Goal: Transaction & Acquisition: Purchase product/service

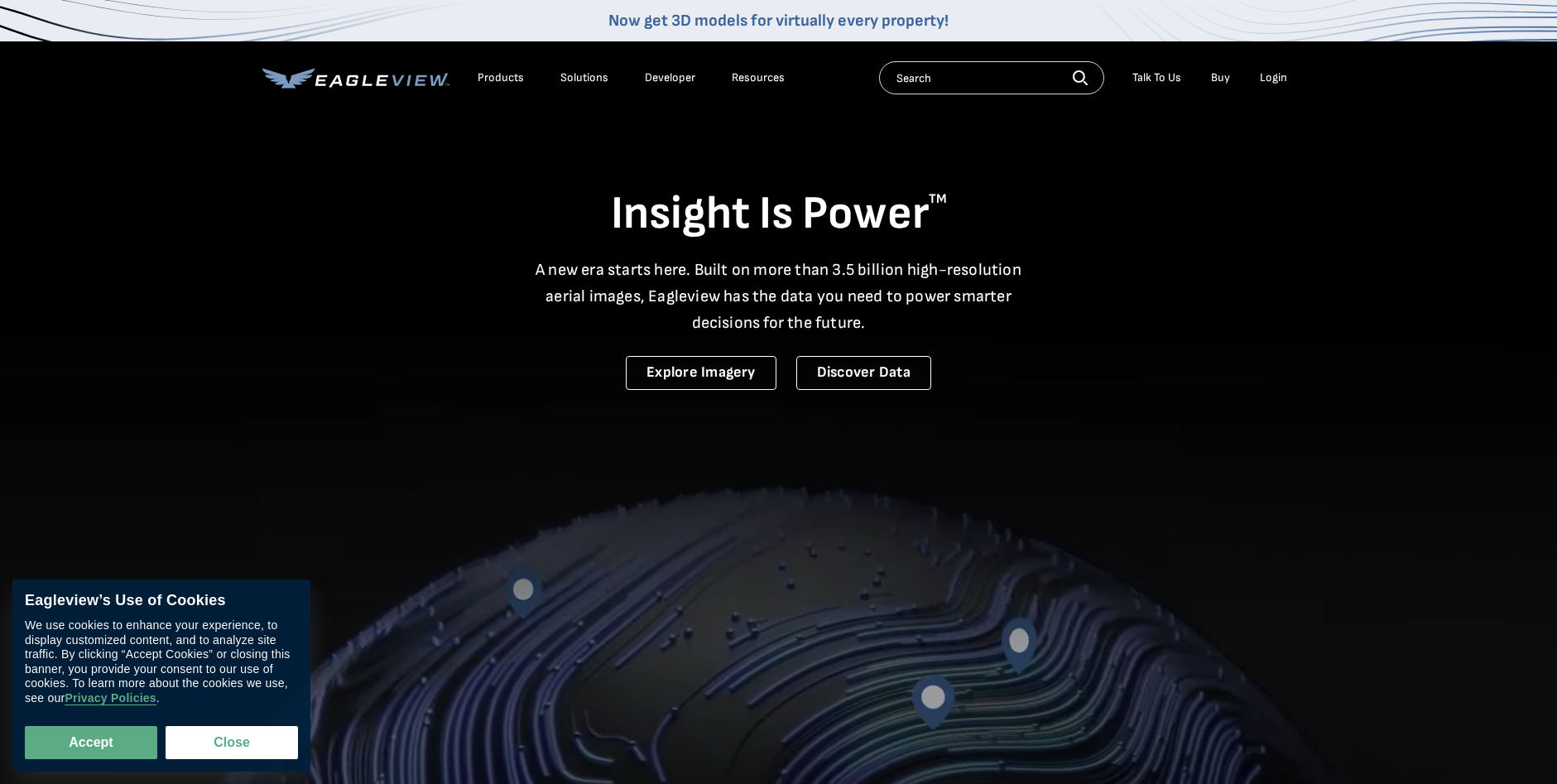
click at [945, 79] on input "text" at bounding box center [992, 77] width 225 height 33
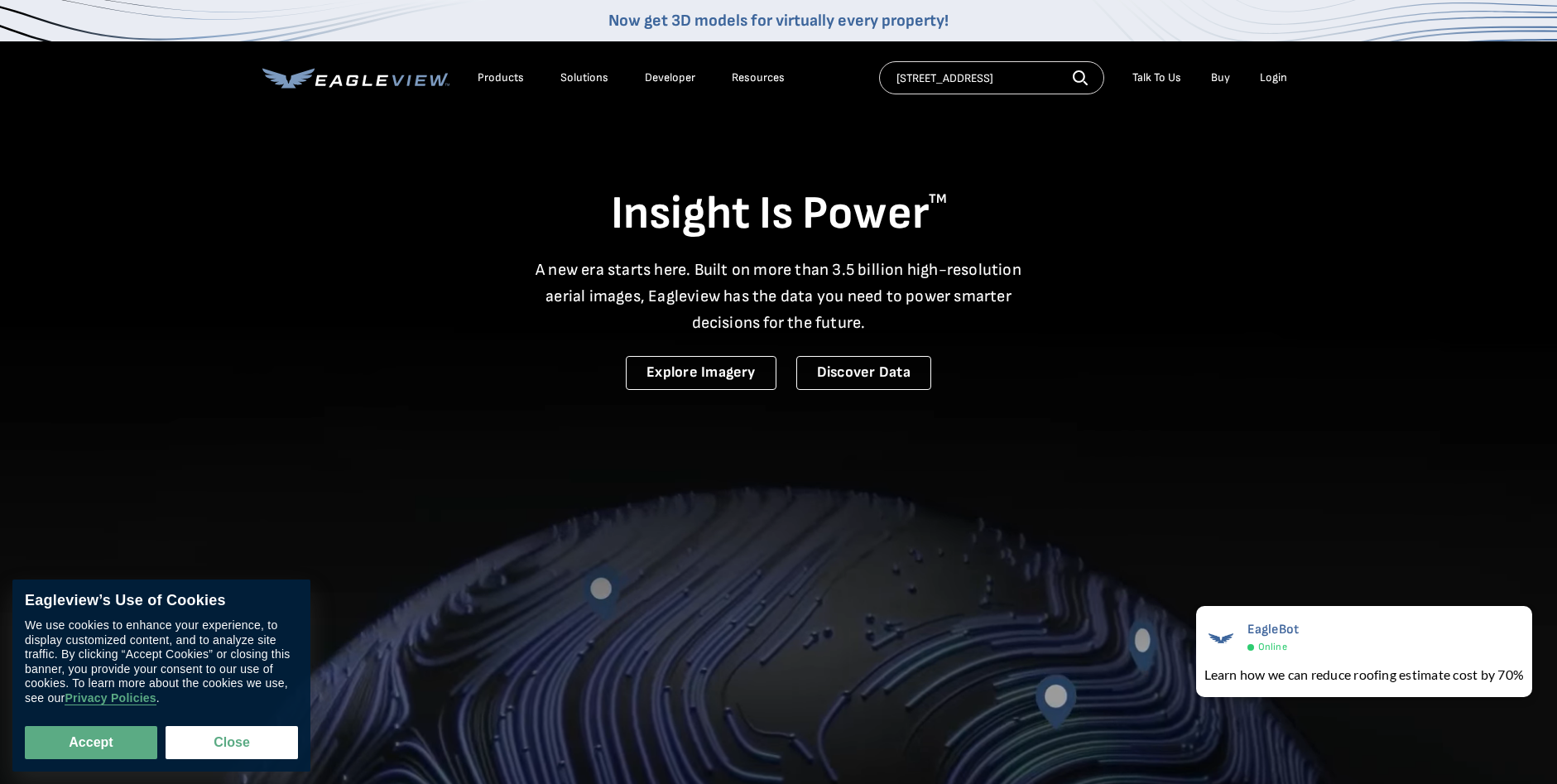
type input "21060 153rd ave milace mn"
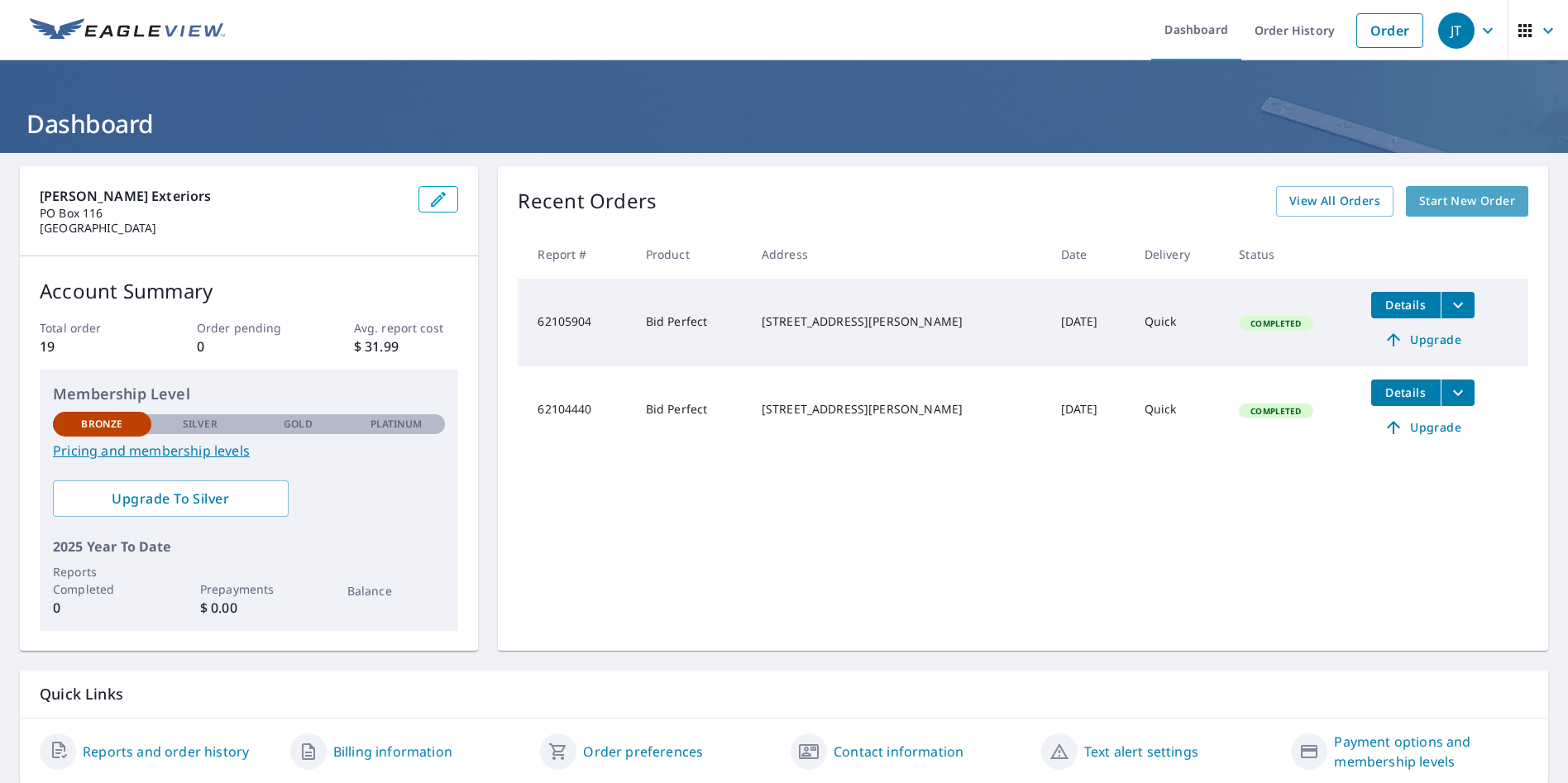
click at [1446, 203] on span "Start New Order" at bounding box center [1467, 201] width 96 height 20
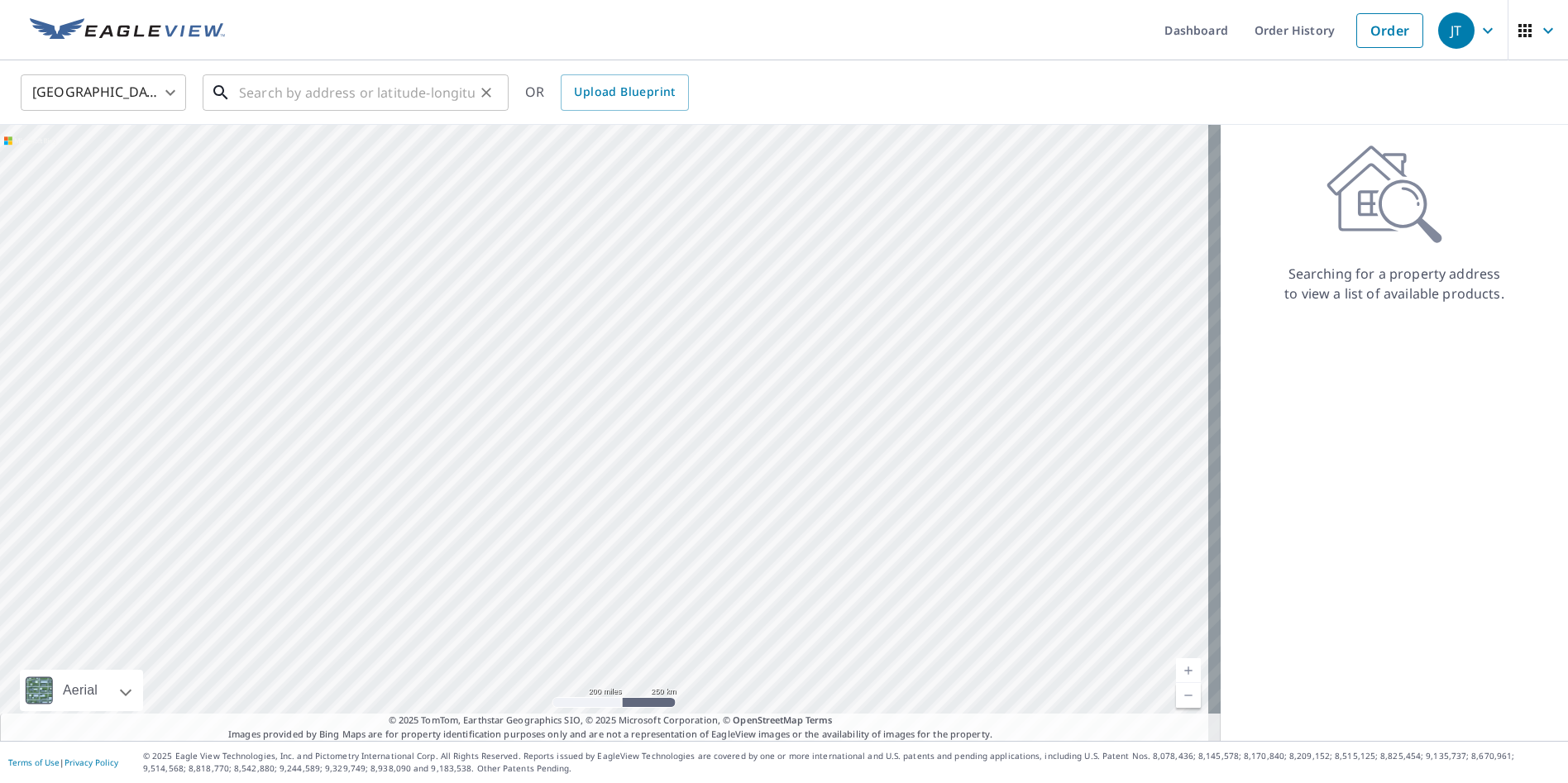
click at [273, 91] on input "text" at bounding box center [356, 93] width 236 height 46
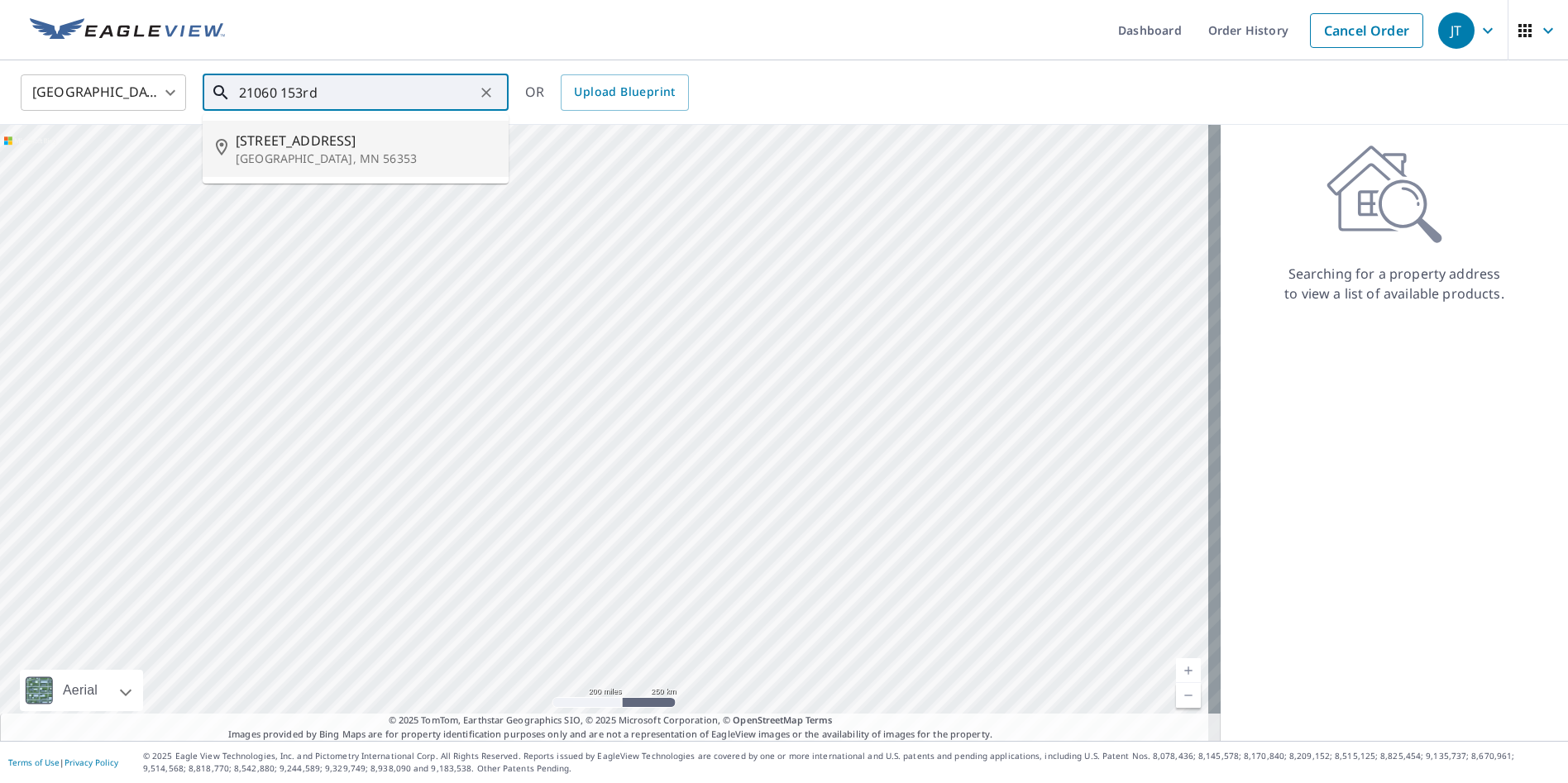
click at [264, 152] on p "[GEOGRAPHIC_DATA], MN 56353" at bounding box center [365, 158] width 259 height 16
type input "[STREET_ADDRESS]"
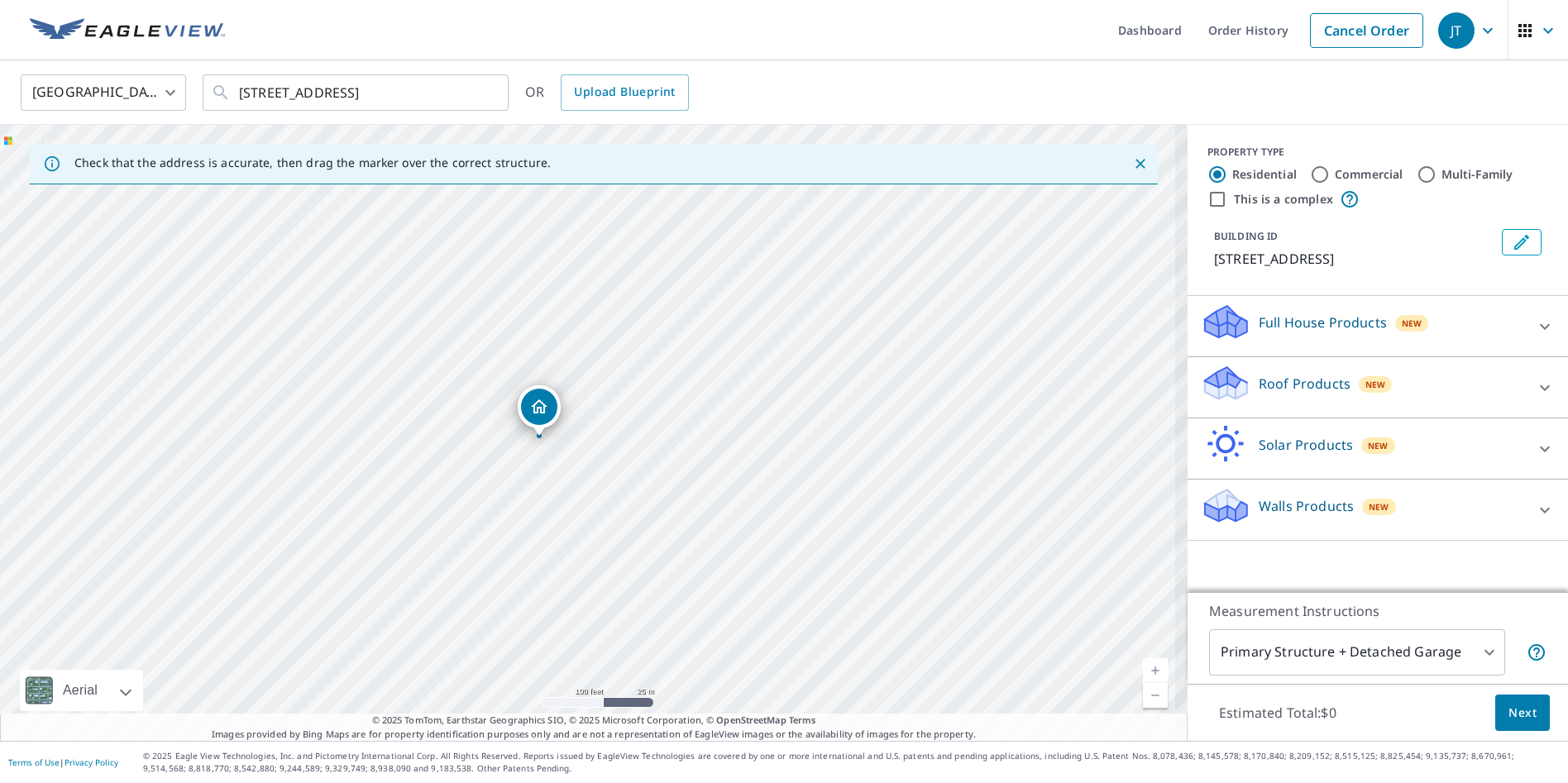
drag, startPoint x: 575, startPoint y: 455, endPoint x: 679, endPoint y: 472, distance: 105.4
click at [679, 472] on div "[STREET_ADDRESS]" at bounding box center [594, 433] width 1187 height 616
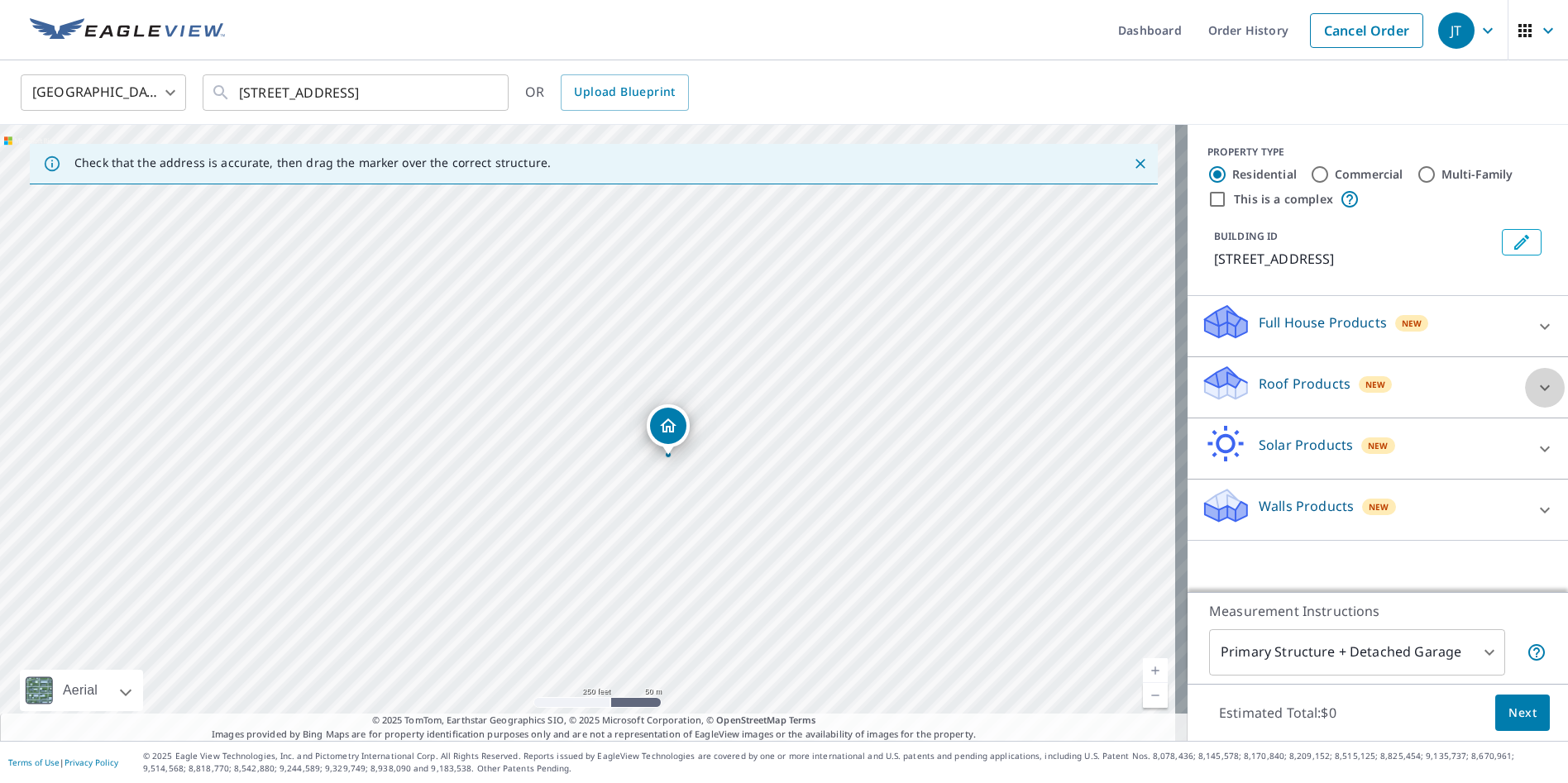
click at [1539, 385] on icon at bounding box center [1544, 387] width 10 height 6
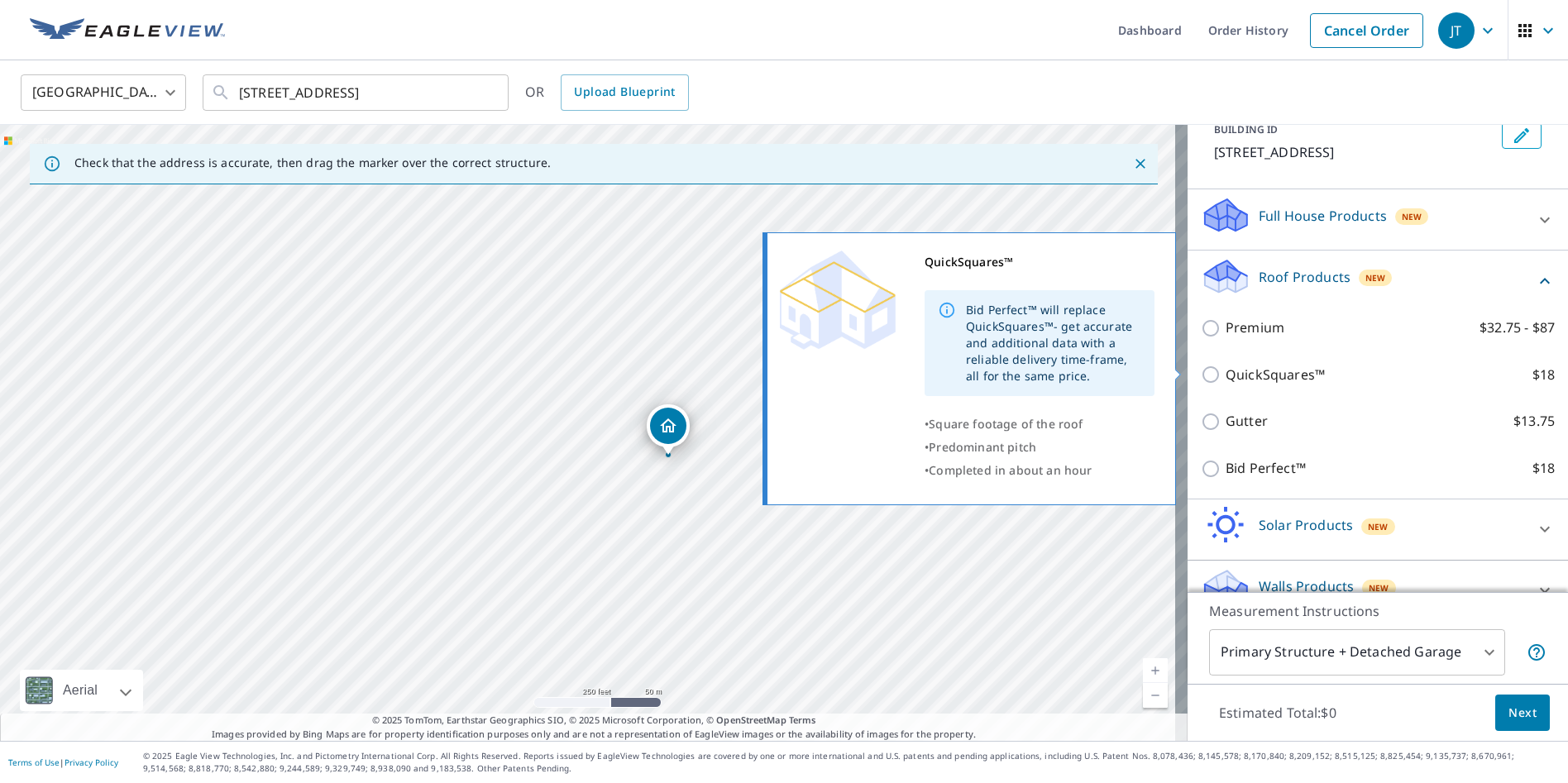
scroll to position [136, 0]
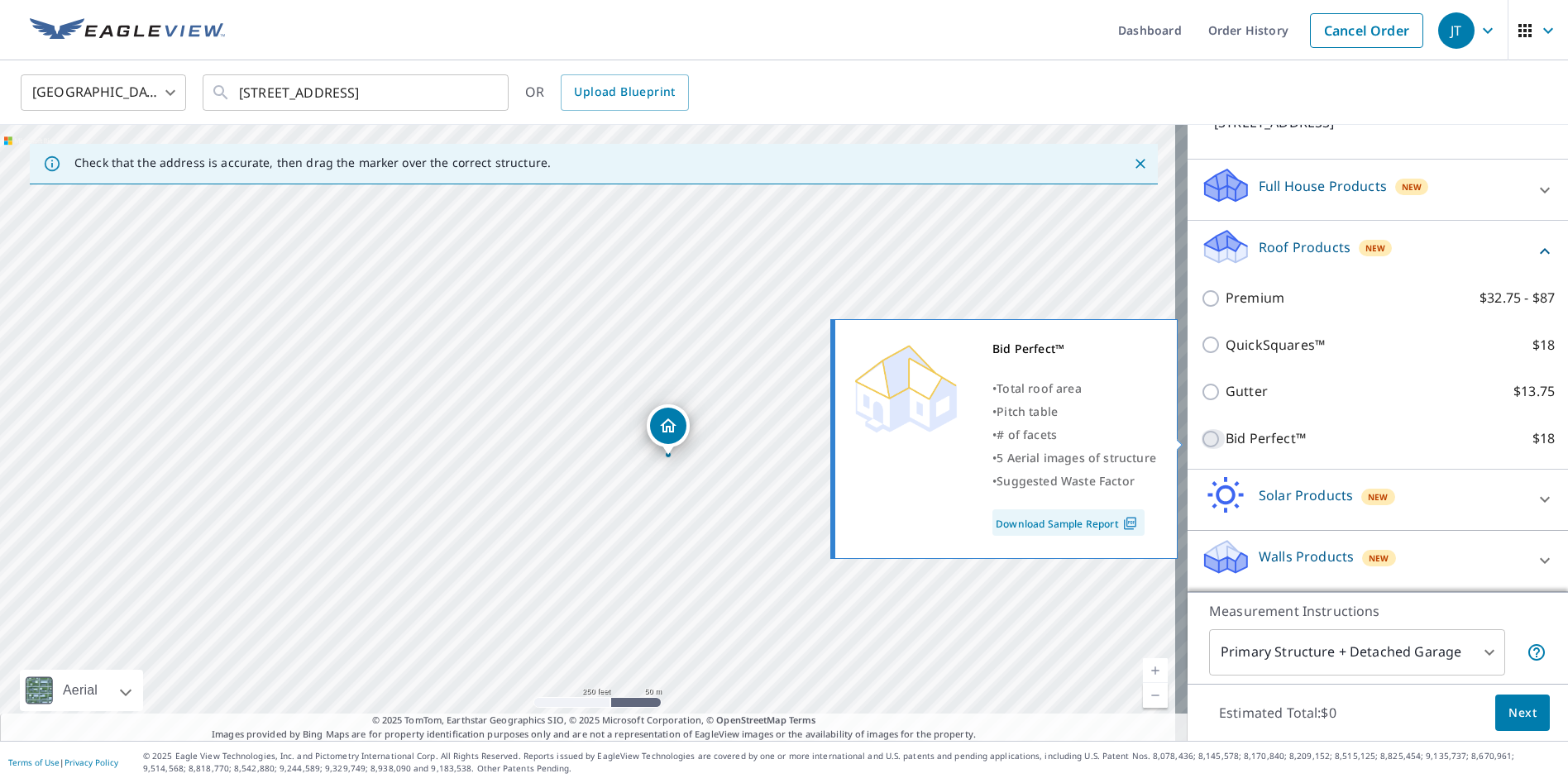
click at [1201, 434] on input "Bid Perfect™ $18" at bounding box center [1213, 439] width 25 height 20
checkbox input "true"
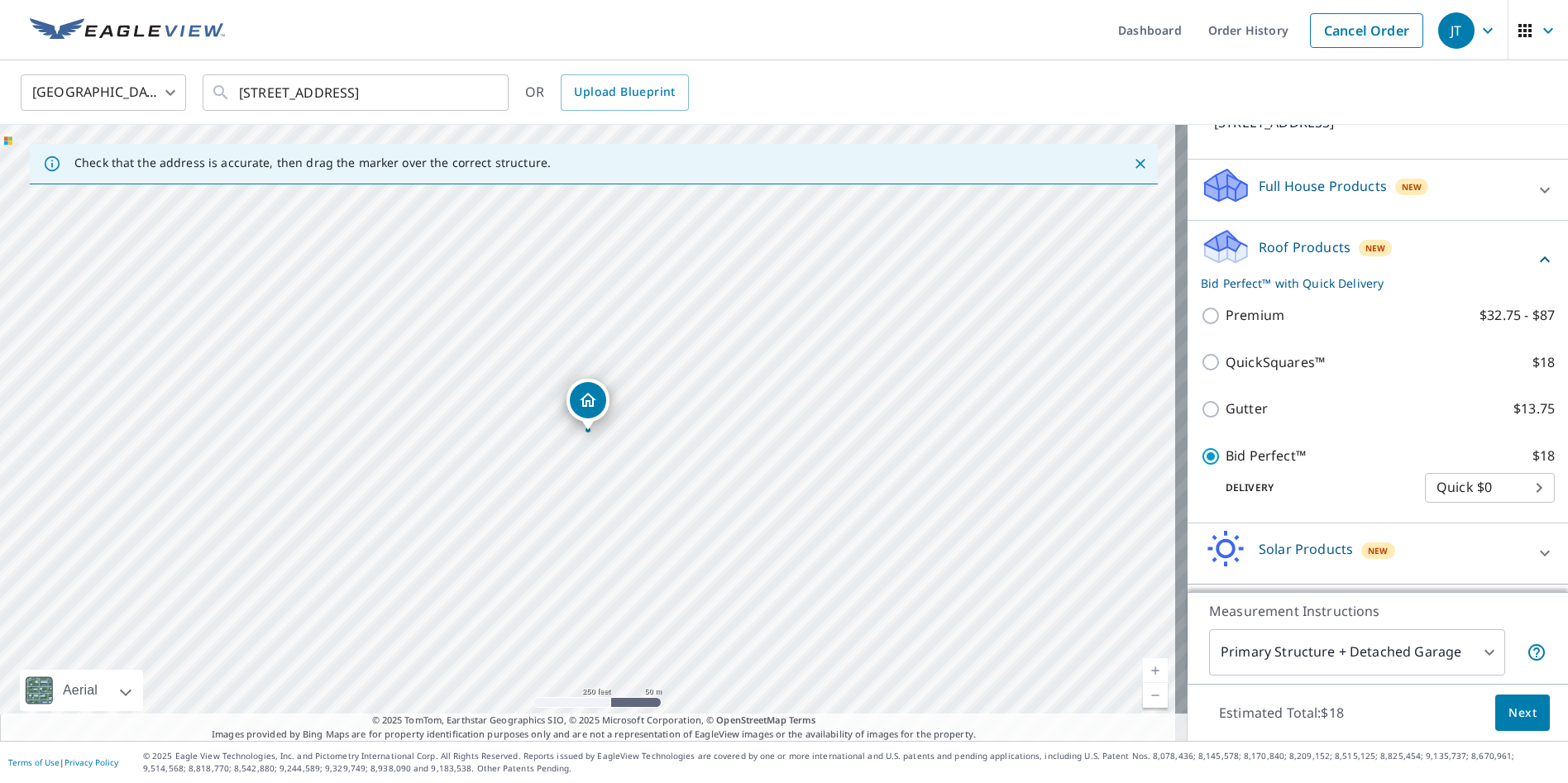
click at [1508, 712] on span "Next" at bounding box center [1522, 712] width 28 height 20
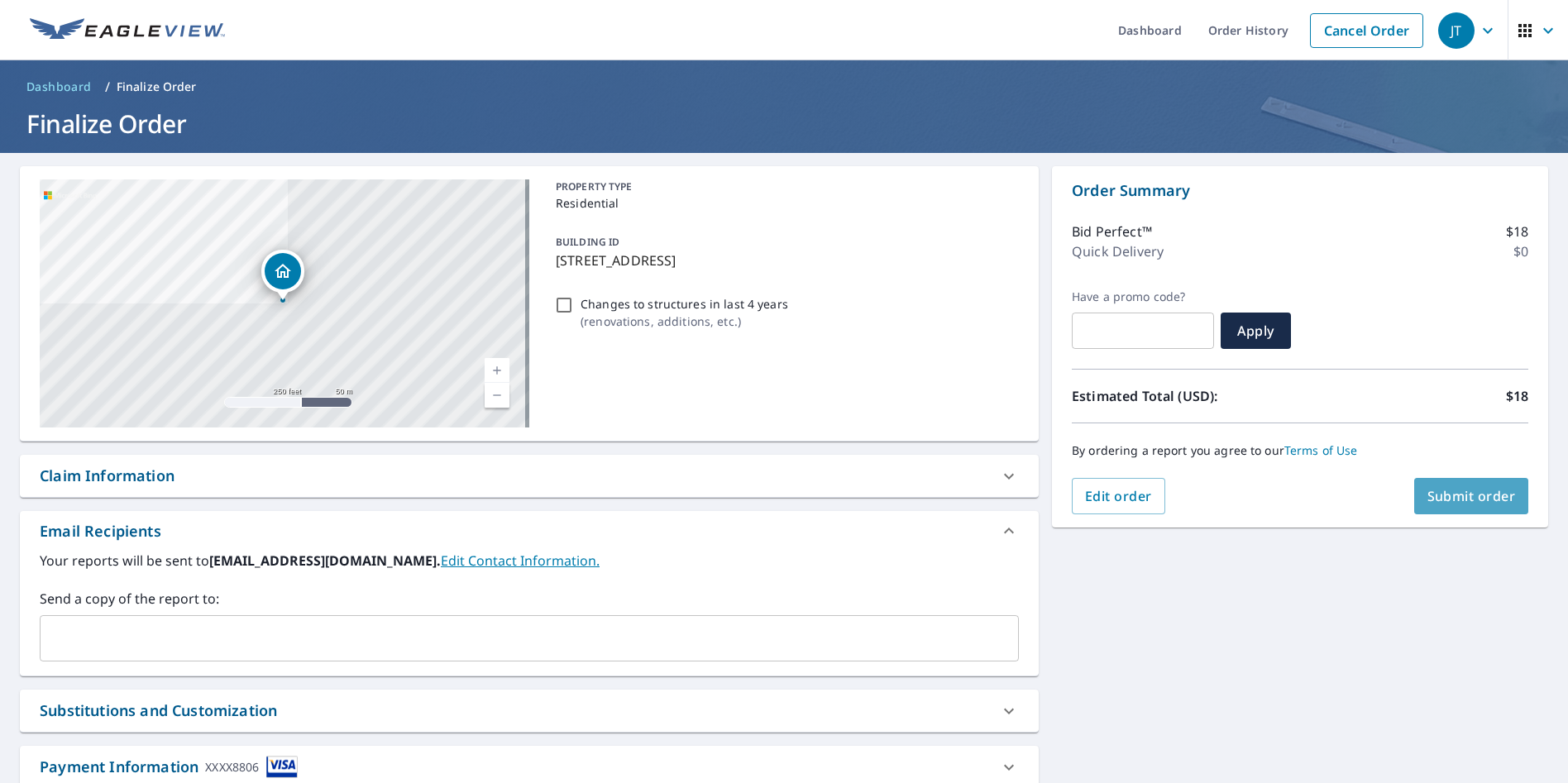
click at [1457, 495] on span "Submit order" at bounding box center [1471, 496] width 88 height 18
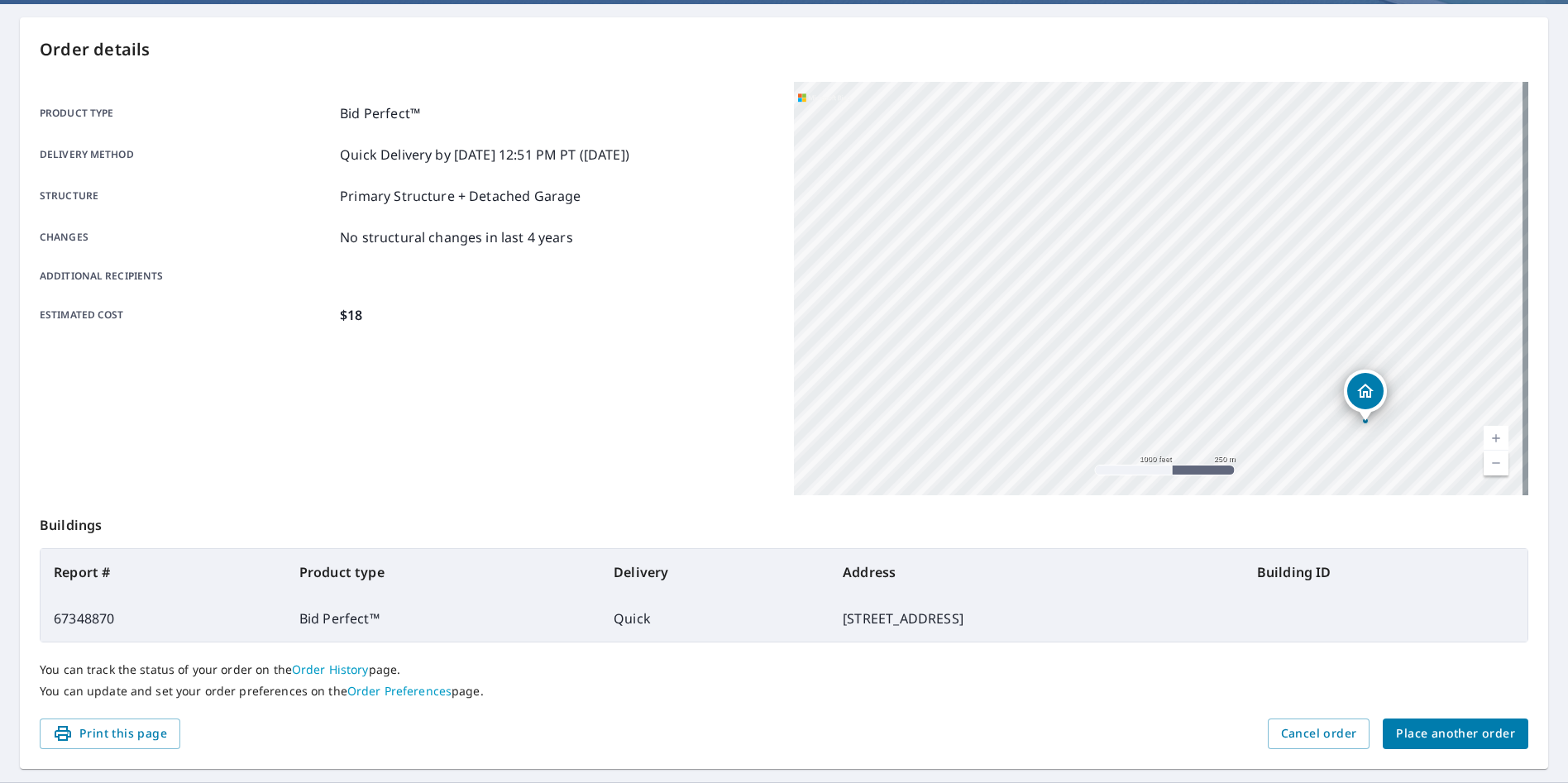
scroll to position [165, 0]
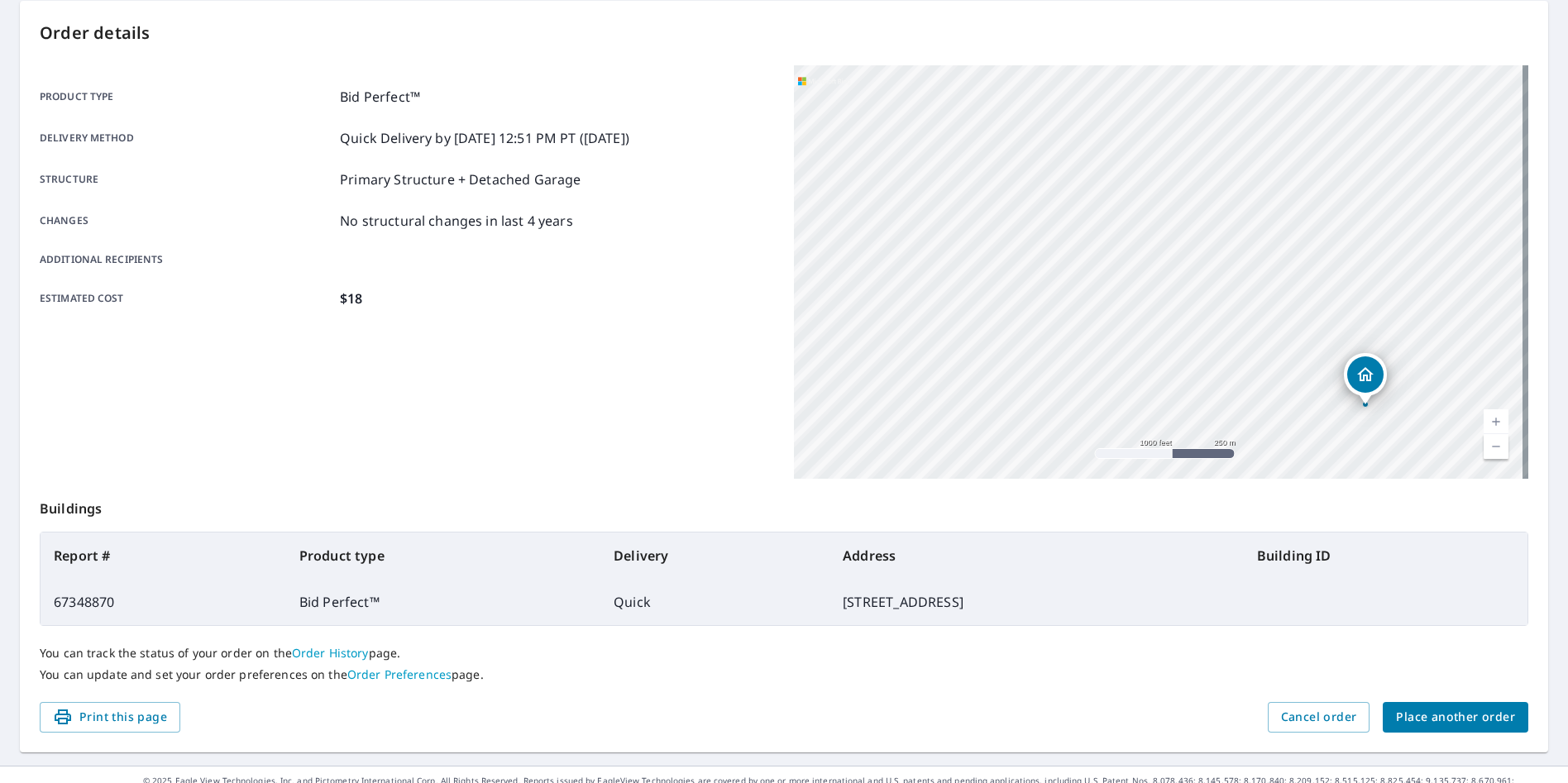
click at [614, 592] on td "Quick" at bounding box center [714, 602] width 229 height 46
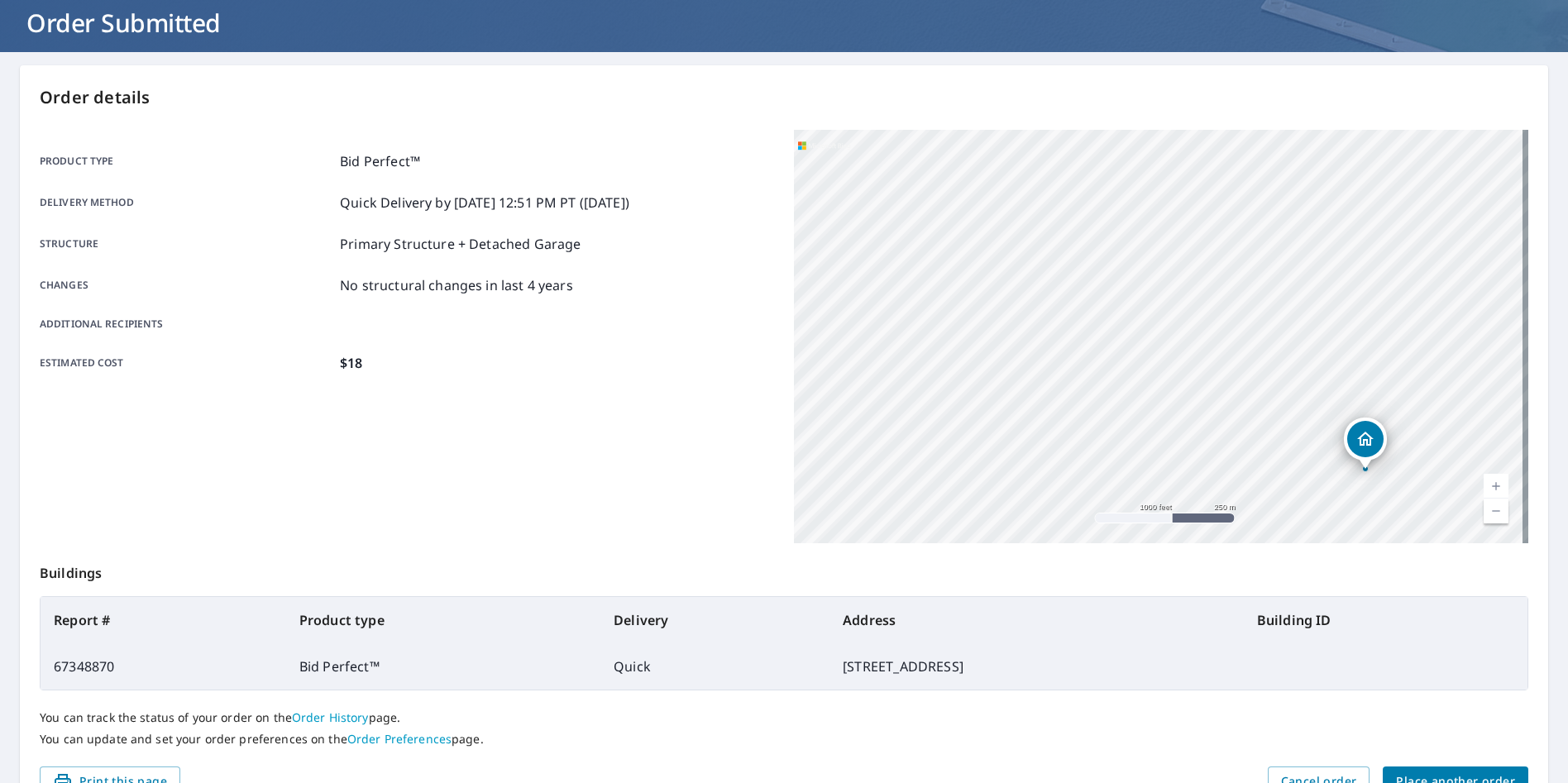
scroll to position [0, 0]
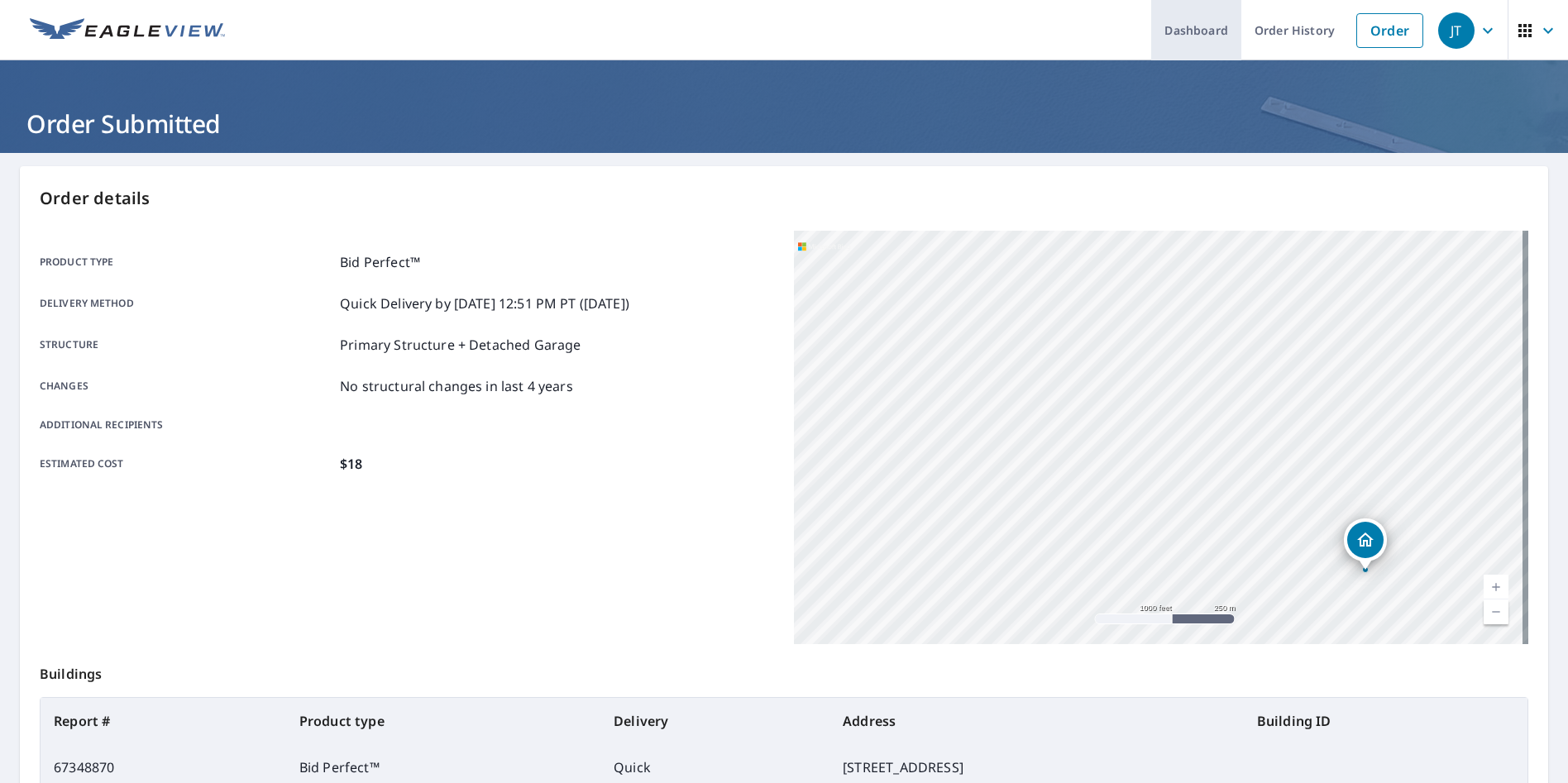
click at [1181, 34] on link "Dashboard" at bounding box center [1196, 30] width 90 height 60
